Goal: Information Seeking & Learning: Learn about a topic

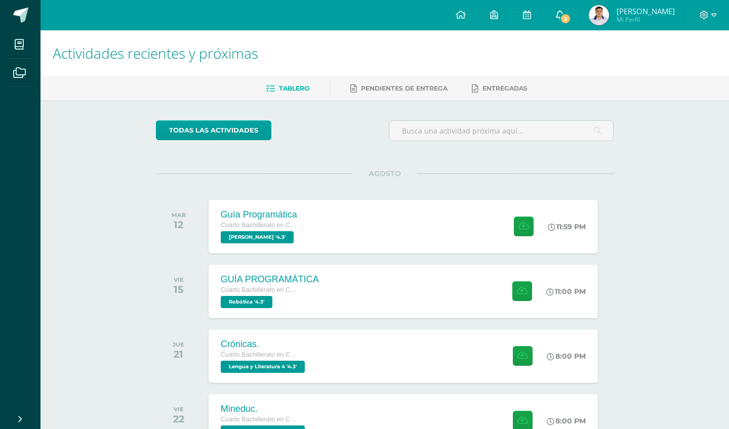
click at [552, 12] on link "3" at bounding box center [560, 15] width 32 height 30
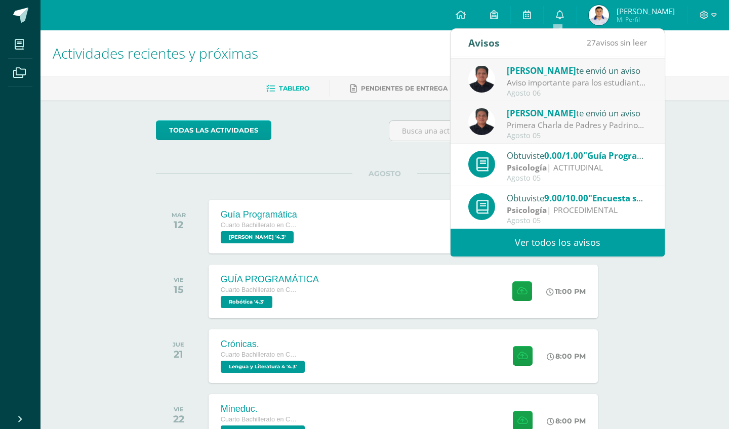
scroll to position [169, 0]
click at [358, 144] on div "todas las Actividades" at bounding box center [385, 134] width 466 height 29
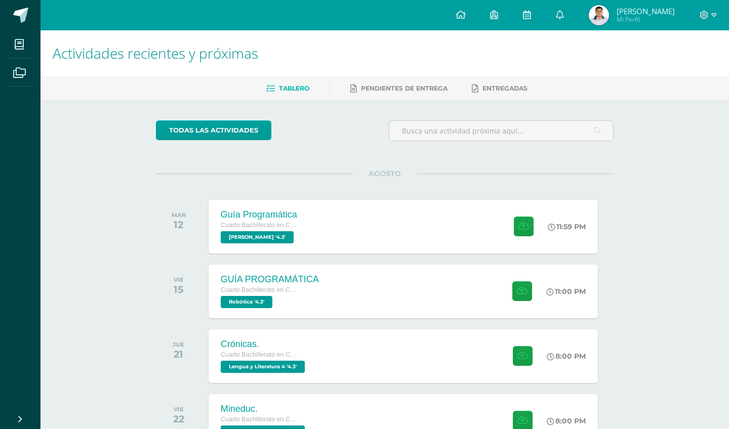
scroll to position [81, 0]
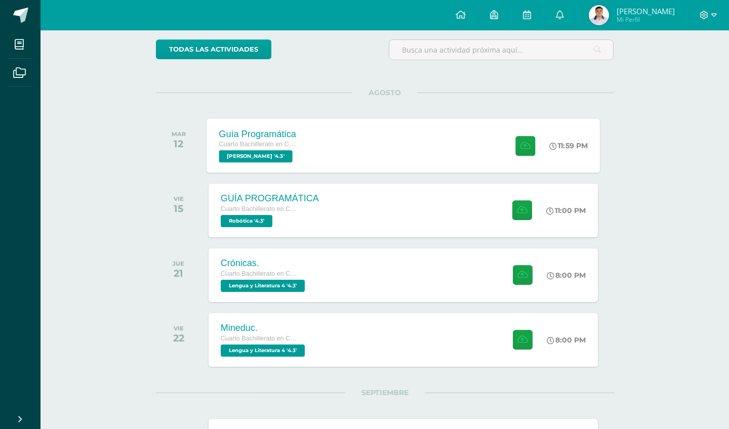
click at [336, 134] on div "Guía Programática Cuarto Bachillerato en Ciencias y Letras [PERSON_NAME] '4.3' …" at bounding box center [403, 145] width 393 height 54
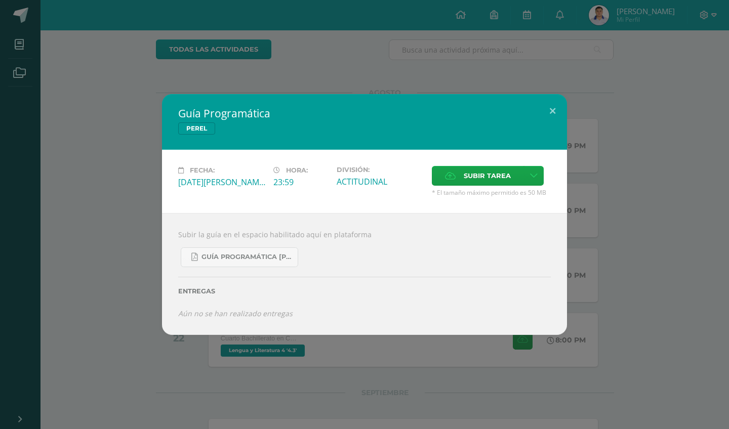
click at [334, 68] on div "Guía Programática [PERSON_NAME] Fecha: [DATE][PERSON_NAME] Hora: 23:59 División…" at bounding box center [364, 214] width 729 height 429
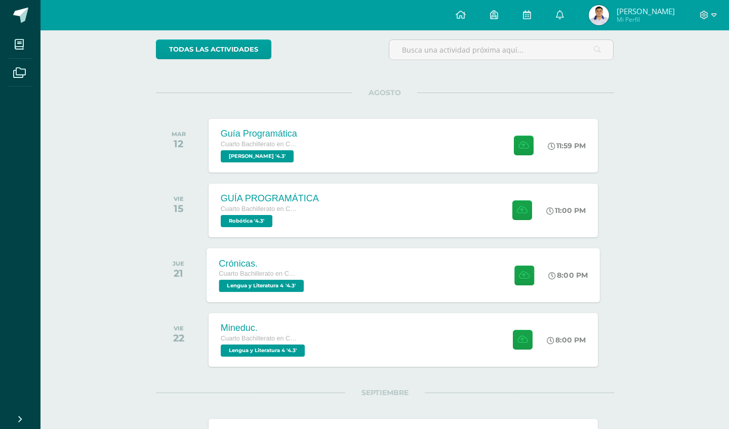
click at [333, 260] on div "Crónicas. Cuarto Bachillerato en Ciencias y Letras Lengua y Literatura 4 '4.3' …" at bounding box center [403, 275] width 393 height 54
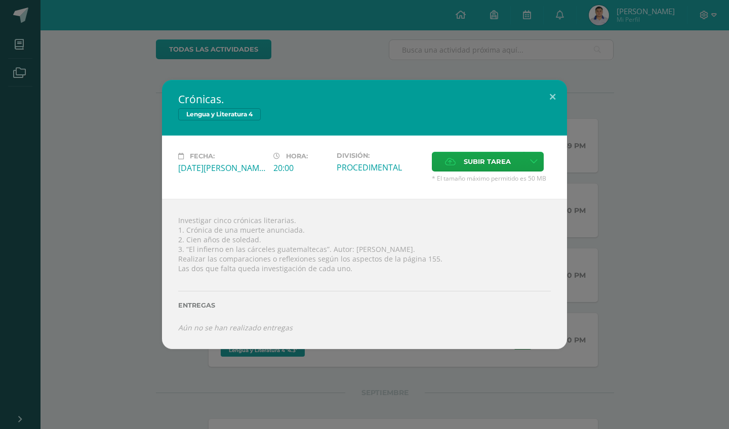
click at [317, 32] on div "Crónicas. Lengua y Literatura 4 Fecha: [DATE][PERSON_NAME] Hora: 20:00 División…" at bounding box center [364, 214] width 729 height 429
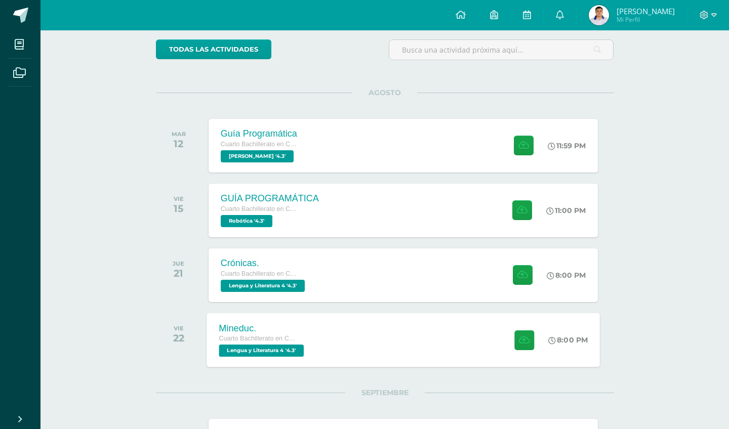
click at [318, 325] on div "Mineduc. Cuarto Bachillerato en Ciencias y Letras Lengua y Literatura 4 '4.3'" at bounding box center [263, 340] width 112 height 54
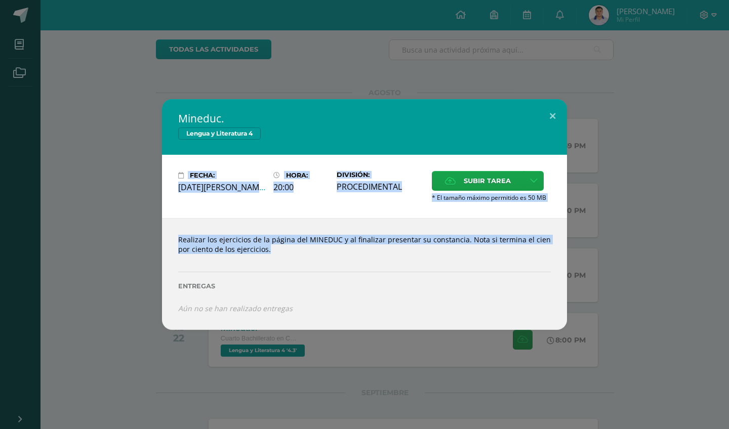
drag, startPoint x: 80, startPoint y: 174, endPoint x: 235, endPoint y: 266, distance: 180.0
click at [235, 266] on div "Mineduc. Lengua y Literatura 4 Fecha: [DATE][PERSON_NAME] Hora: 20:00 División:…" at bounding box center [364, 214] width 721 height 231
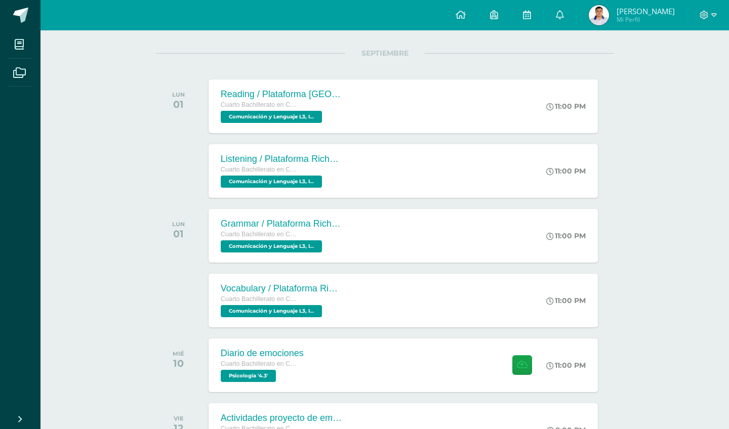
scroll to position [397, 0]
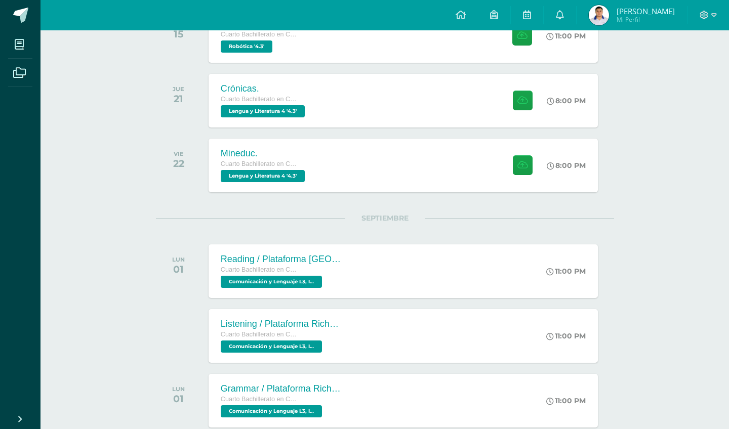
scroll to position [255, 0]
